Goal: Information Seeking & Learning: Learn about a topic

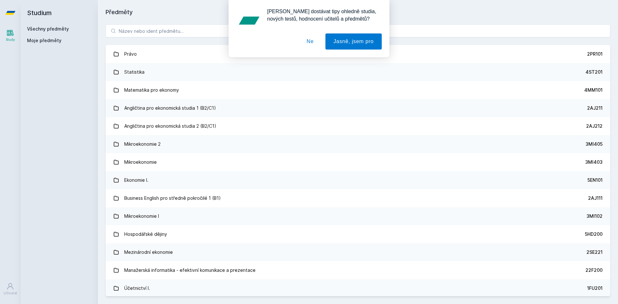
click at [153, 33] on div "[PERSON_NAME] dostávat tipy ohledně studia, nových testů, hodnocení učitelů a p…" at bounding box center [309, 28] width 618 height 57
click at [146, 31] on div "[PERSON_NAME] dostávat tipy ohledně studia, nových testů, hodnocení učitelů a p…" at bounding box center [309, 28] width 618 height 57
click at [345, 40] on button "Jasně, jsem pro" at bounding box center [353, 41] width 56 height 16
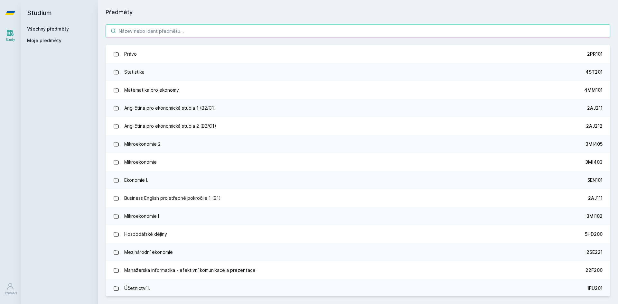
click at [229, 37] on input "search" at bounding box center [358, 30] width 505 height 13
click at [217, 32] on input "search" at bounding box center [358, 30] width 505 height 13
click at [154, 30] on input "search" at bounding box center [358, 30] width 505 height 13
click at [137, 29] on input "search" at bounding box center [358, 30] width 505 height 13
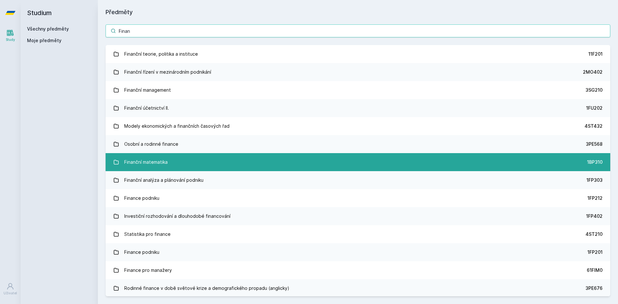
type input "Finan"
click at [177, 167] on link "Finanční matematika 1BP310" at bounding box center [358, 162] width 505 height 18
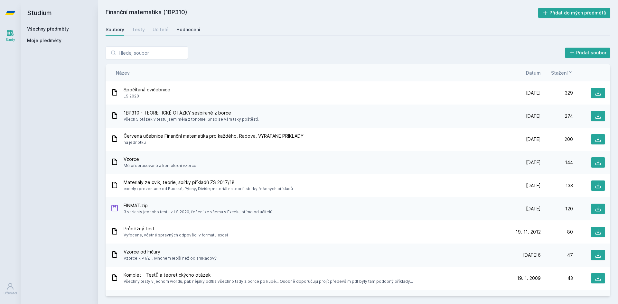
click at [181, 31] on div "Hodnocení" at bounding box center [188, 29] width 24 height 6
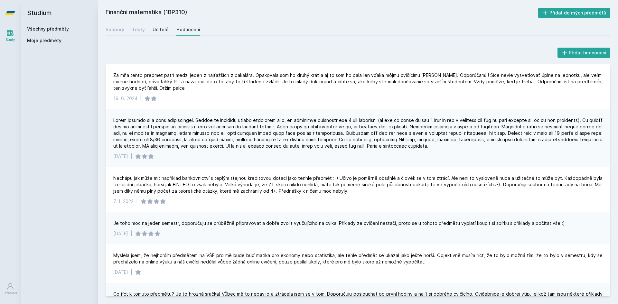
click at [160, 35] on link "Učitelé" at bounding box center [161, 29] width 16 height 13
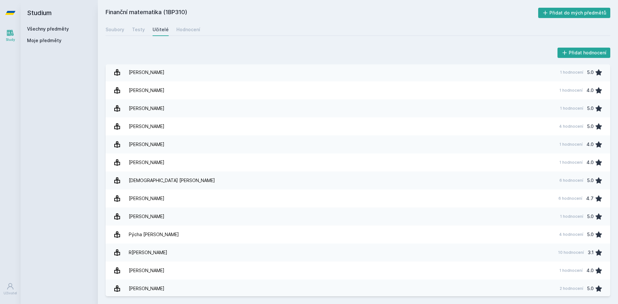
scroll to position [309, 0]
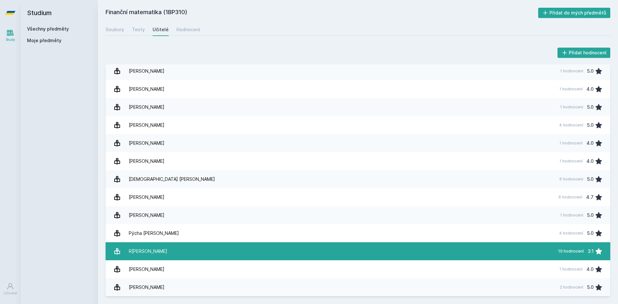
click at [215, 248] on link "[PERSON_NAME] 10 hodnocení 3.1" at bounding box center [358, 251] width 505 height 18
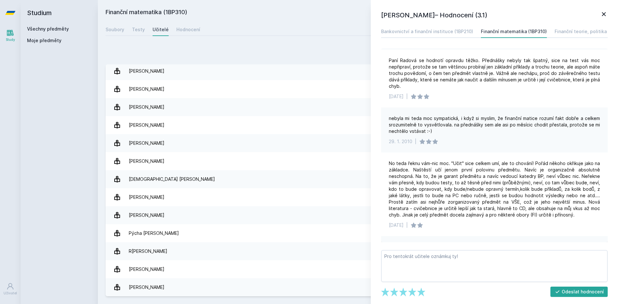
scroll to position [129, 0]
click at [202, 42] on div "Přidat hodnocení [PERSON_NAME] – Hodnocení (3.1) Bankovnictví a finanční instit…" at bounding box center [358, 171] width 520 height 265
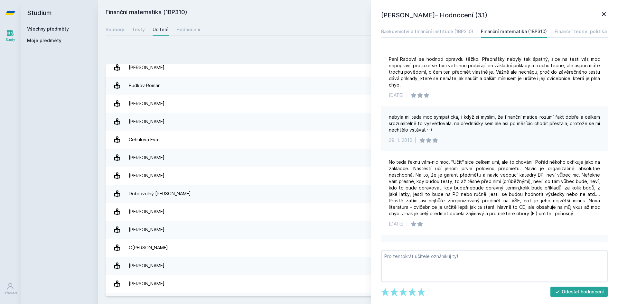
scroll to position [0, 0]
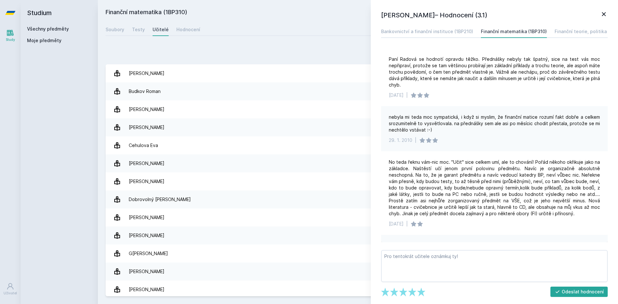
click at [602, 13] on icon at bounding box center [604, 14] width 8 height 8
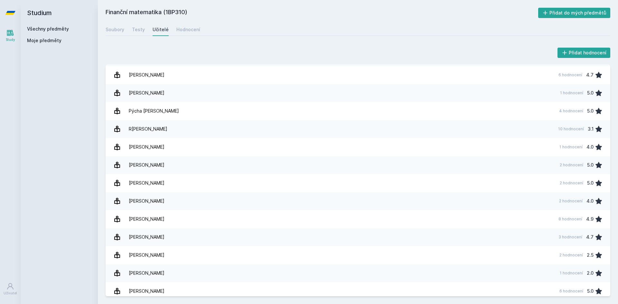
scroll to position [435, 0]
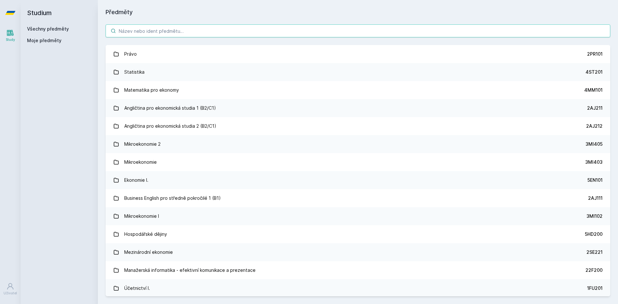
click at [154, 32] on input "search" at bounding box center [358, 30] width 505 height 13
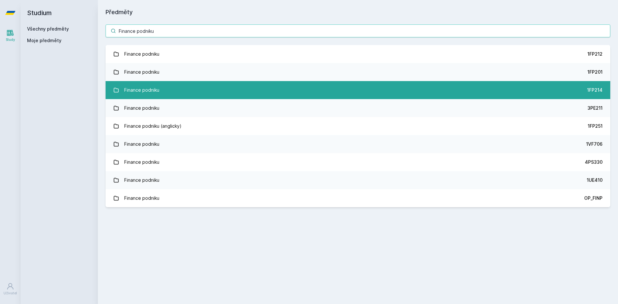
type input "Finance podniku"
click at [151, 86] on div "Finance podniku" at bounding box center [141, 90] width 35 height 13
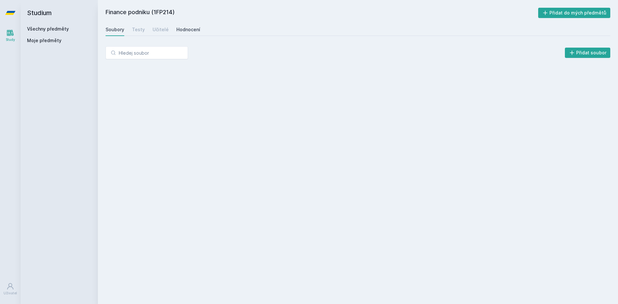
click at [179, 32] on div "Hodnocení" at bounding box center [188, 29] width 24 height 6
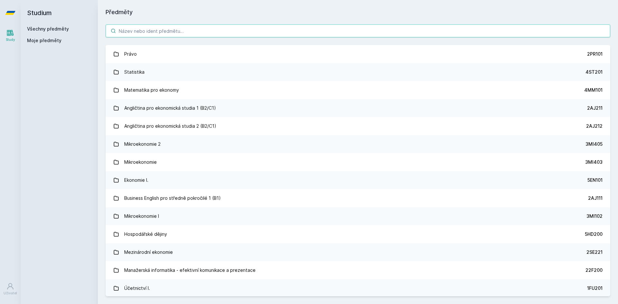
click at [196, 32] on input "search" at bounding box center [358, 30] width 505 height 13
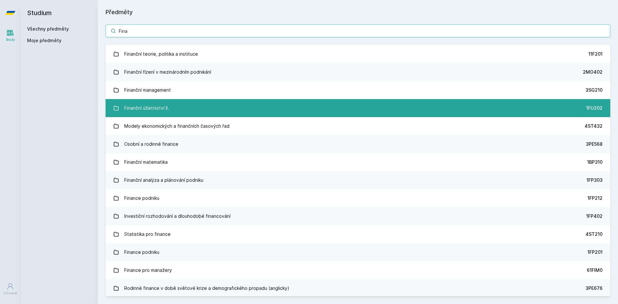
type input "Fina"
click at [266, 111] on link "Finanční účetnictví II. 1FU202" at bounding box center [358, 108] width 505 height 18
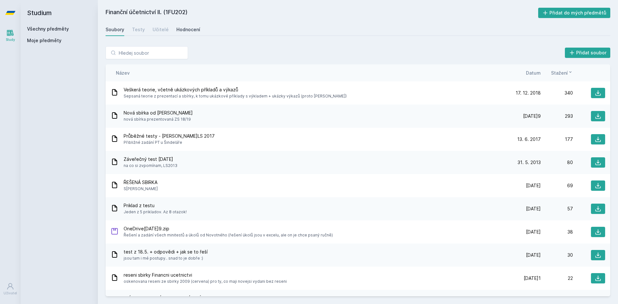
click at [181, 27] on div "Hodnocení" at bounding box center [188, 29] width 24 height 6
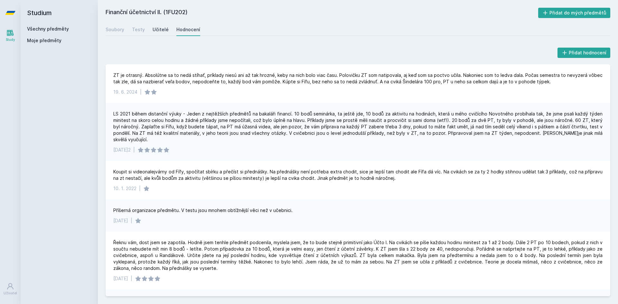
click at [158, 32] on div "Učitelé" at bounding box center [161, 29] width 16 height 6
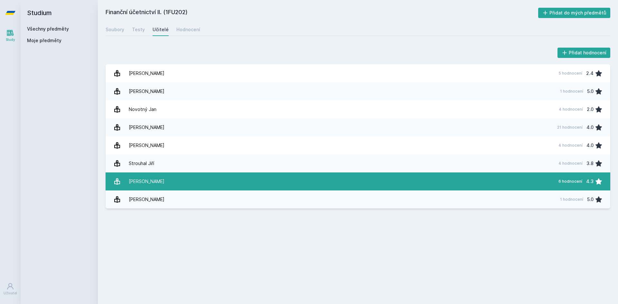
click at [156, 187] on div "[PERSON_NAME]" at bounding box center [147, 181] width 36 height 13
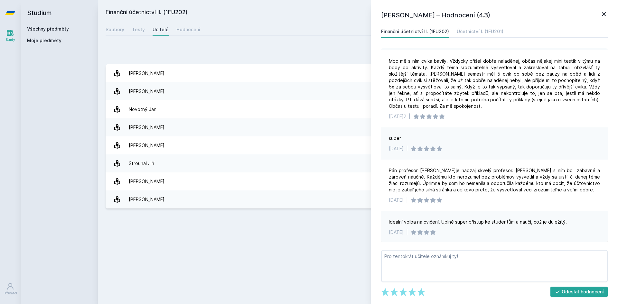
scroll to position [89, 0]
click at [257, 41] on div "Přidat hodnocení [PERSON_NAME]– Hodnocení (4.3) Finanční účetnictví II. (1FU202…" at bounding box center [358, 128] width 520 height 178
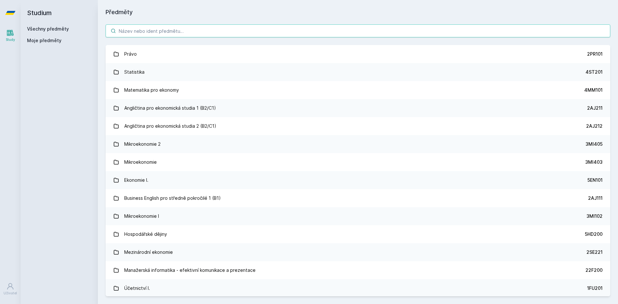
click at [134, 31] on input "search" at bounding box center [358, 30] width 505 height 13
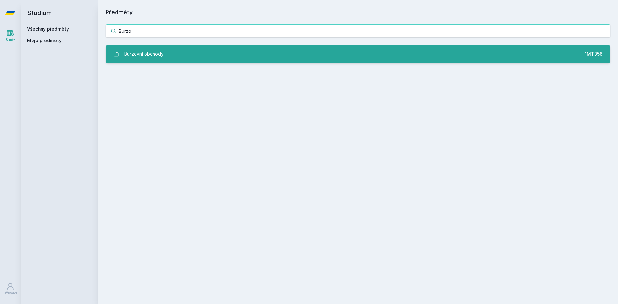
type input "Burzo"
click at [156, 53] on div "Burzovní obchody" at bounding box center [143, 54] width 39 height 13
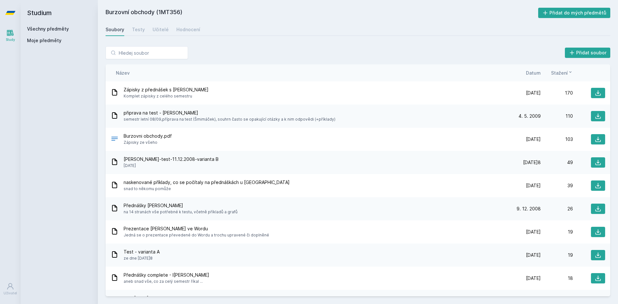
click at [149, 31] on div "Soubory Testy Učitelé Hodnocení" at bounding box center [358, 29] width 505 height 13
click at [156, 29] on div "Učitelé" at bounding box center [161, 29] width 16 height 6
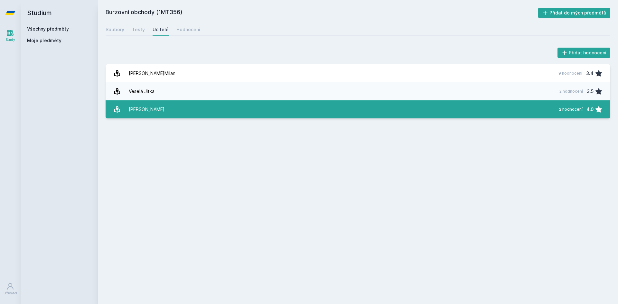
click at [186, 104] on link "[PERSON_NAME] 2 hodnocení 4.0" at bounding box center [358, 109] width 505 height 18
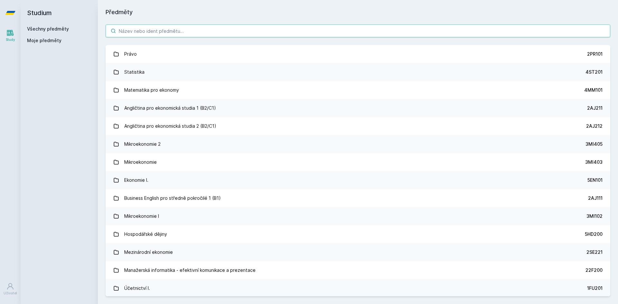
click at [189, 33] on input "search" at bounding box center [358, 30] width 505 height 13
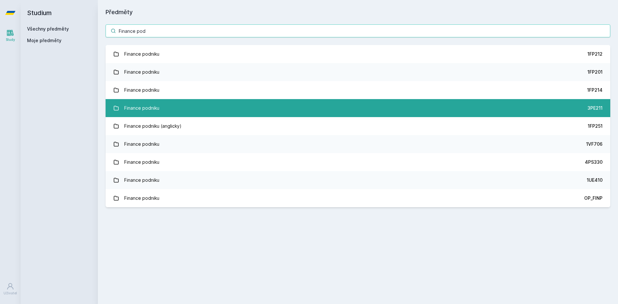
type input "Finance pod"
click at [286, 102] on link "Finance podniku 3PE211" at bounding box center [358, 108] width 505 height 18
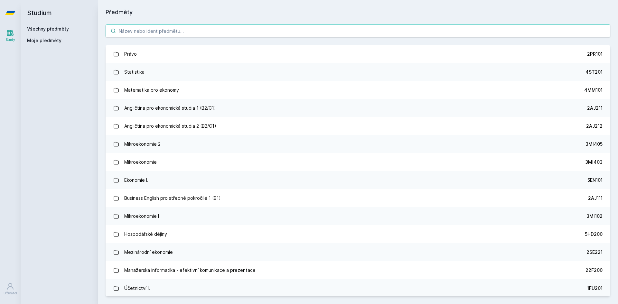
click at [133, 36] on input "search" at bounding box center [358, 30] width 505 height 13
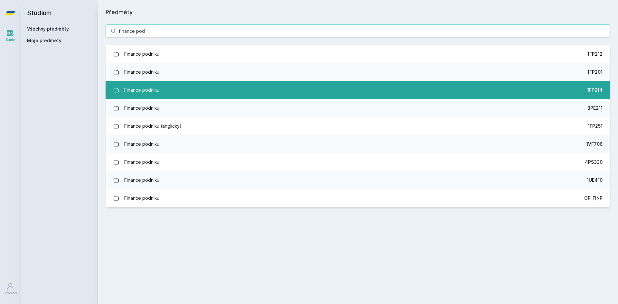
type input "finance pod"
click at [162, 91] on link "Finance podniku 1FP214" at bounding box center [358, 90] width 505 height 18
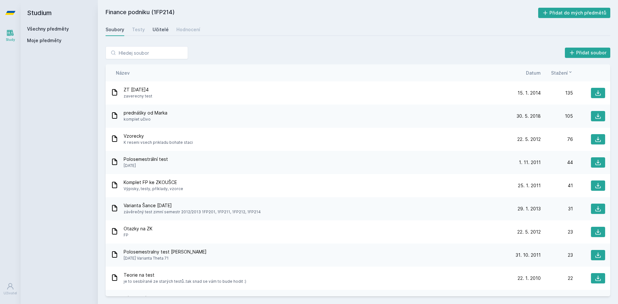
click at [160, 31] on div "Učitelé" at bounding box center [161, 29] width 16 height 6
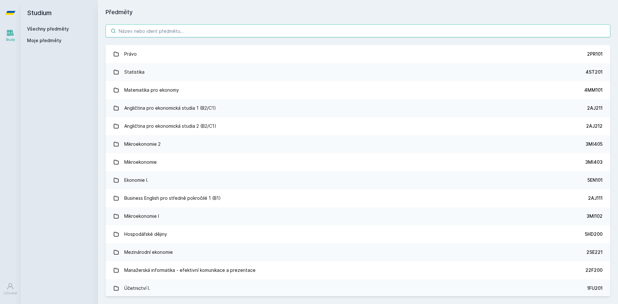
click at [181, 30] on input "search" at bounding box center [358, 30] width 505 height 13
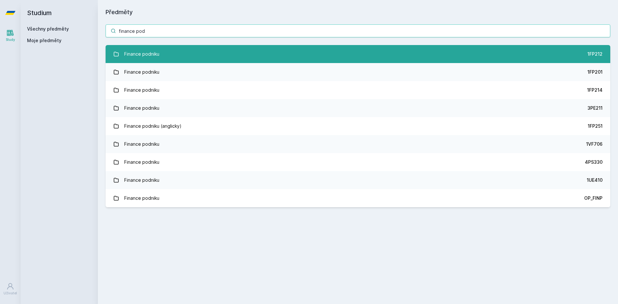
type input "finance pod"
click at [265, 56] on link "Finance podniku 1FP212" at bounding box center [358, 54] width 505 height 18
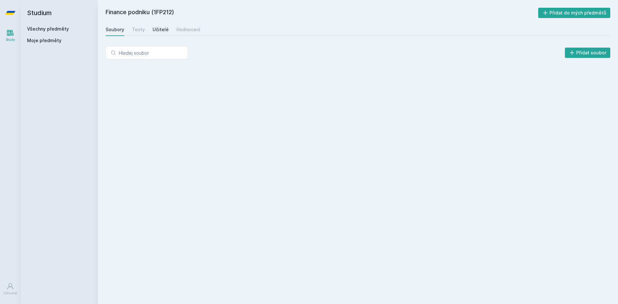
click at [153, 23] on link "Učitelé" at bounding box center [161, 29] width 16 height 13
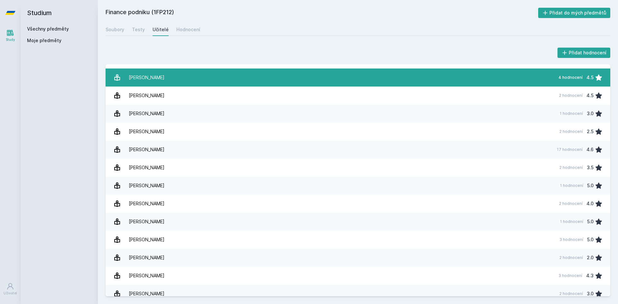
scroll to position [200, 0]
